Goal: Task Accomplishment & Management: Use online tool/utility

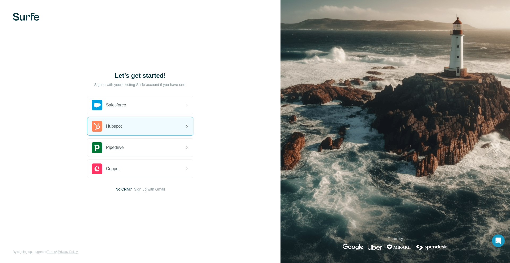
click at [143, 129] on div "Hubspot" at bounding box center [140, 126] width 106 height 18
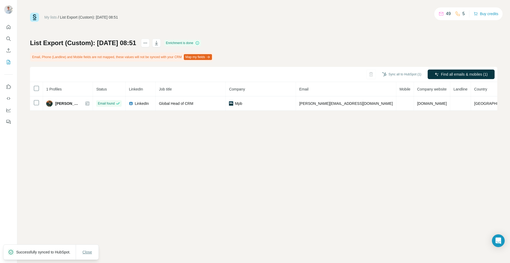
click at [90, 250] on span "Close" at bounding box center [88, 252] width 10 height 5
click at [248, 126] on div "My lists / List Export (Custom): 21/08/2025 08:51 49 5 Buy credits List Export …" at bounding box center [263, 131] width 493 height 263
click at [158, 44] on icon "button" at bounding box center [156, 44] width 3 height 2
